Goal: Information Seeking & Learning: Learn about a topic

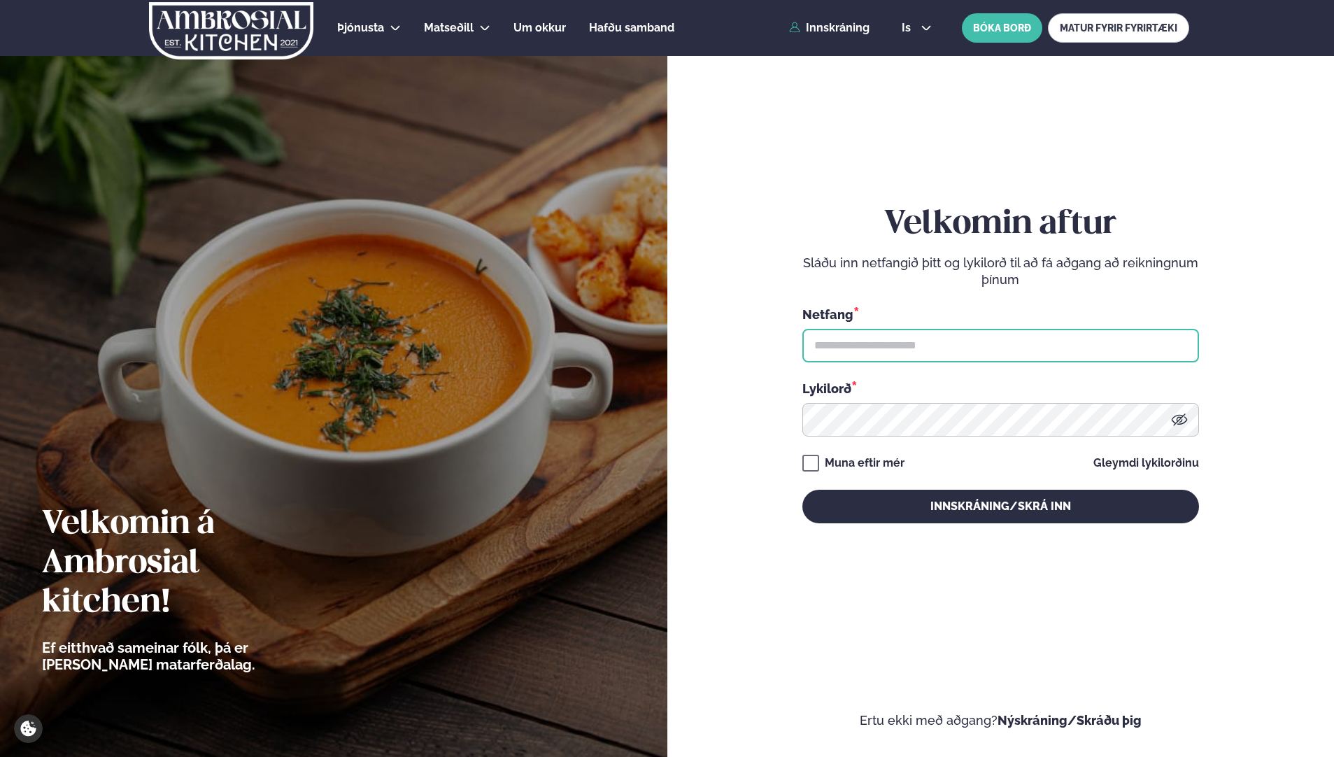
type input "**********"
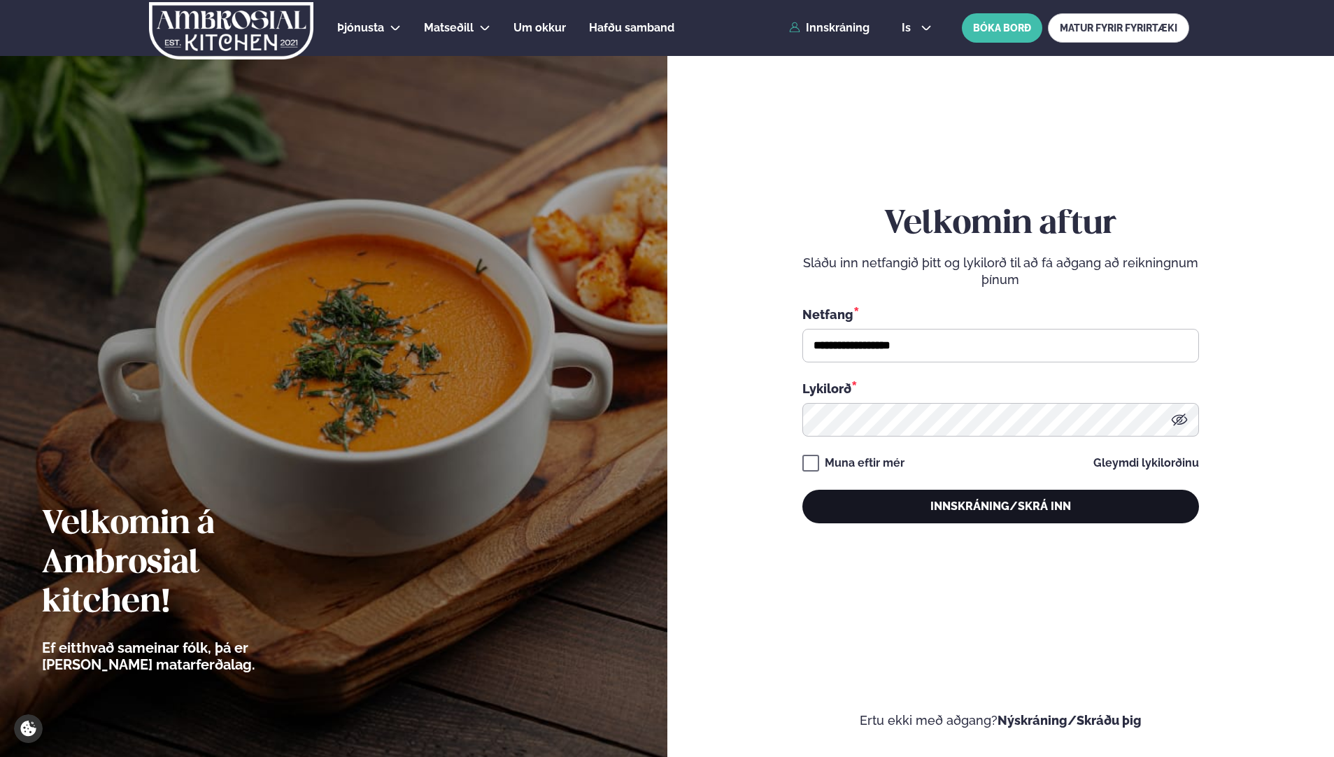
click at [954, 503] on button "Innskráning/Skrá inn" at bounding box center [1000, 507] width 397 height 34
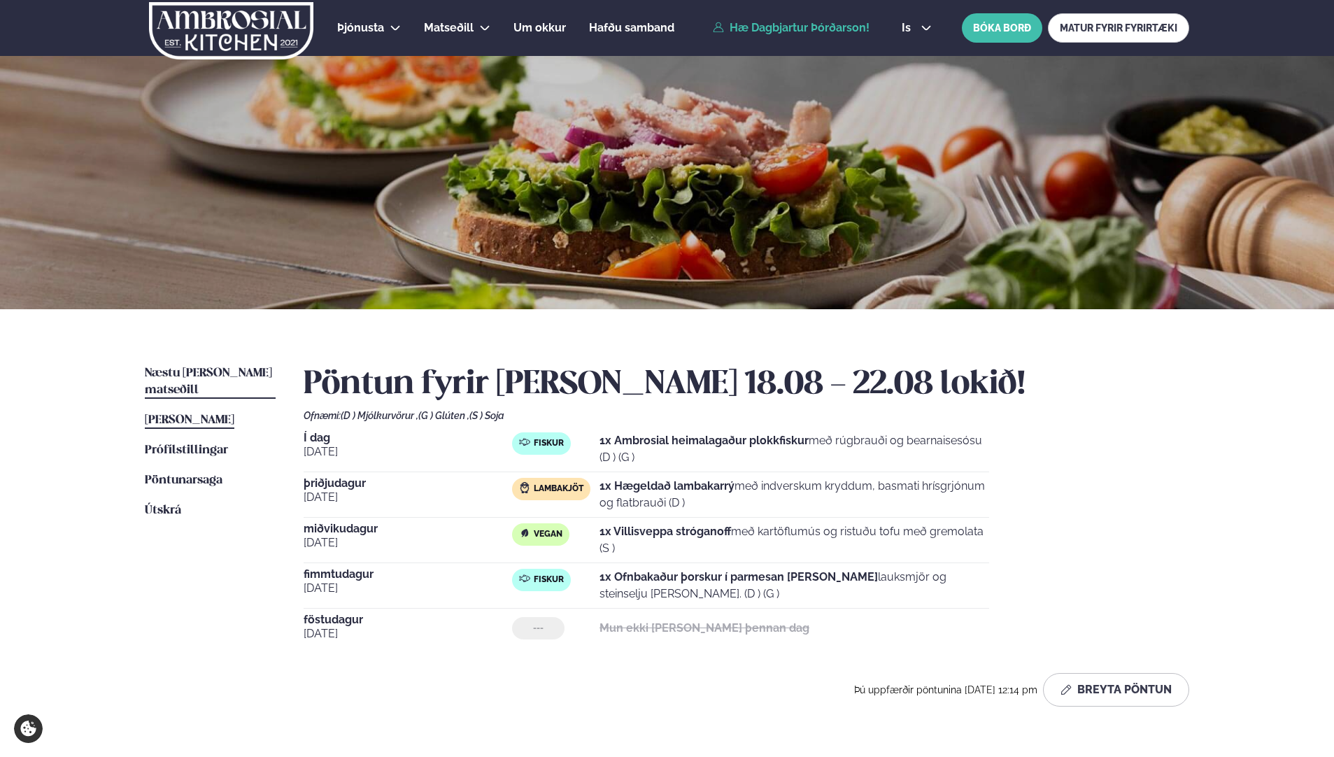
click at [189, 369] on span "Næstu [PERSON_NAME] matseðill" at bounding box center [208, 381] width 127 height 29
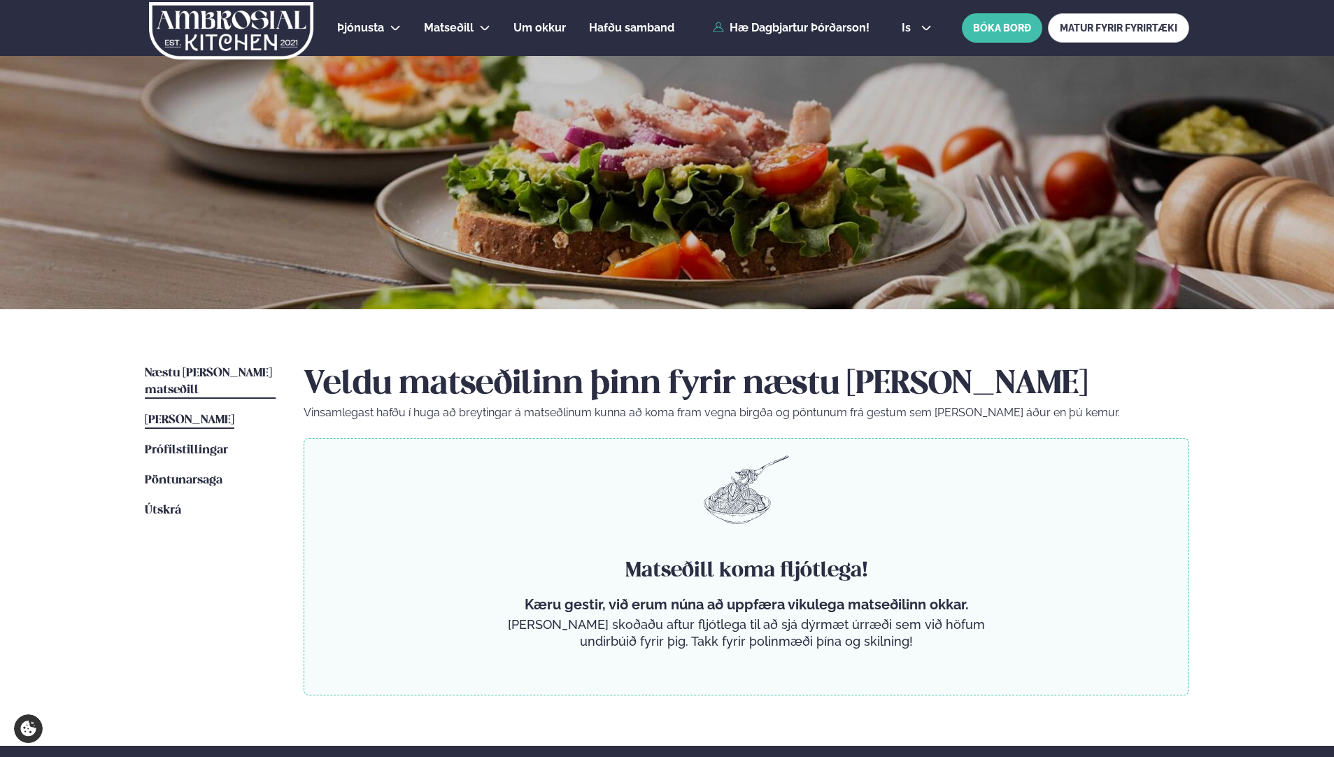
click at [184, 414] on span "[PERSON_NAME]" at bounding box center [190, 420] width 90 height 12
